Goal: Task Accomplishment & Management: Complete application form

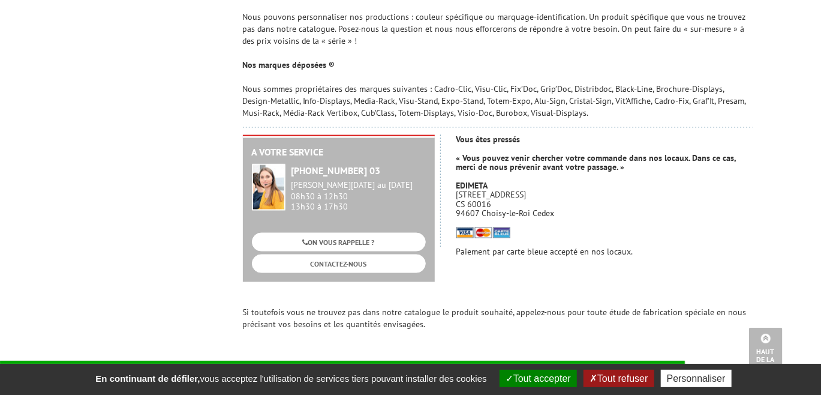
scroll to position [781, 0]
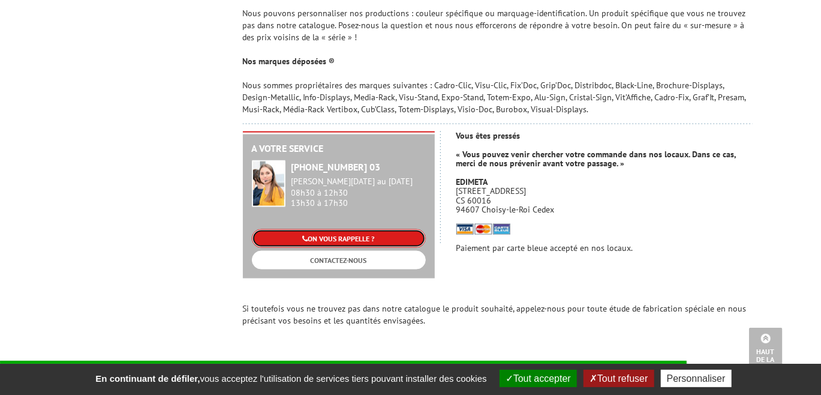
click at [369, 229] on link "ON VOUS RAPPELLE ?" at bounding box center [339, 238] width 174 height 19
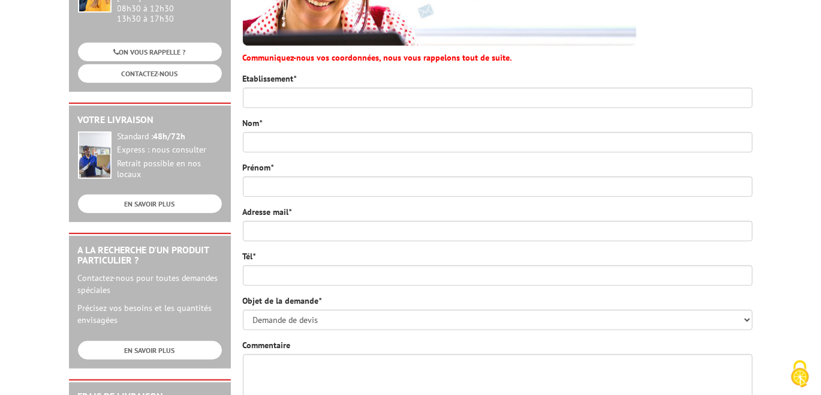
scroll to position [230, 0]
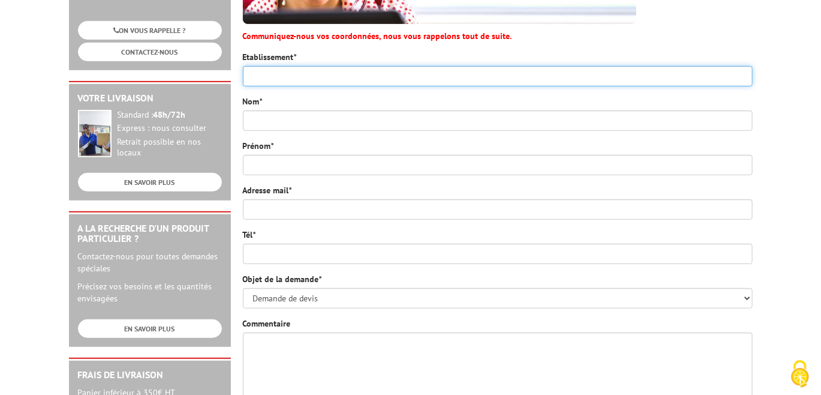
click at [279, 81] on input "Etablissement *" at bounding box center [498, 76] width 510 height 20
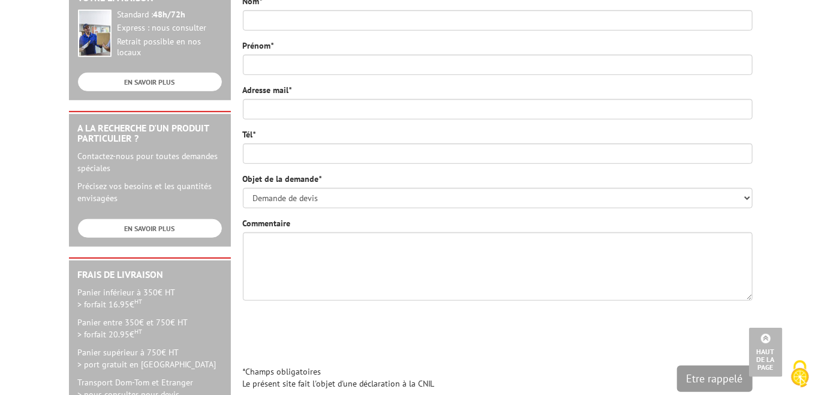
scroll to position [341, 0]
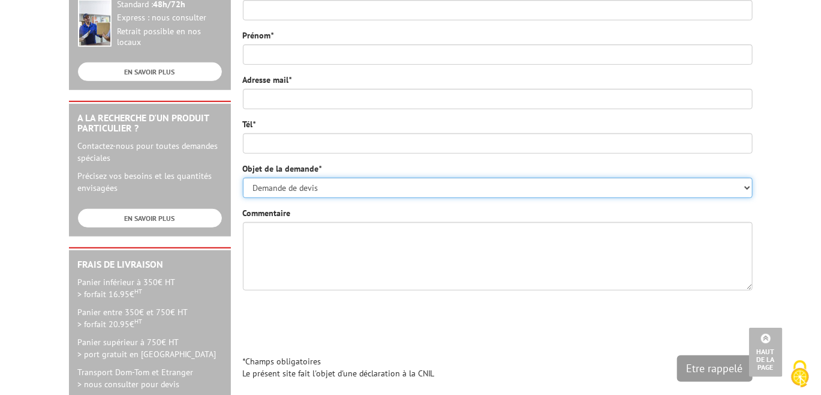
click at [314, 192] on select "Demande de devis Informations produits Fabrications spéciales Réclamations Dupl…" at bounding box center [498, 187] width 510 height 20
